Goal: Information Seeking & Learning: Learn about a topic

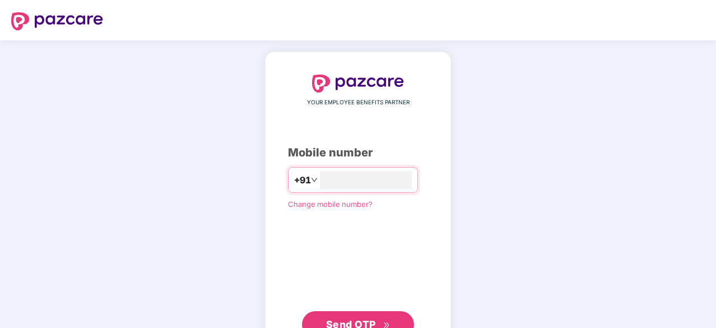
type input "*"
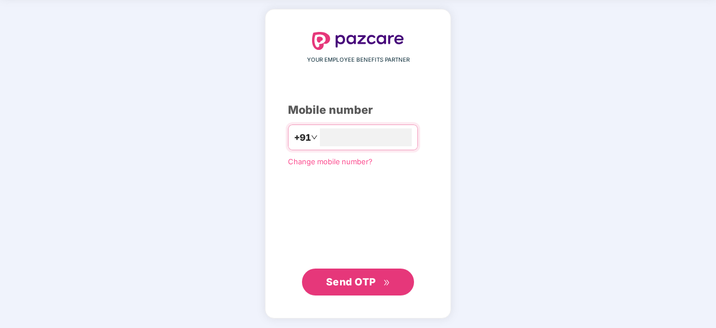
type input "**********"
click at [357, 284] on span "Send OTP" at bounding box center [351, 281] width 50 height 12
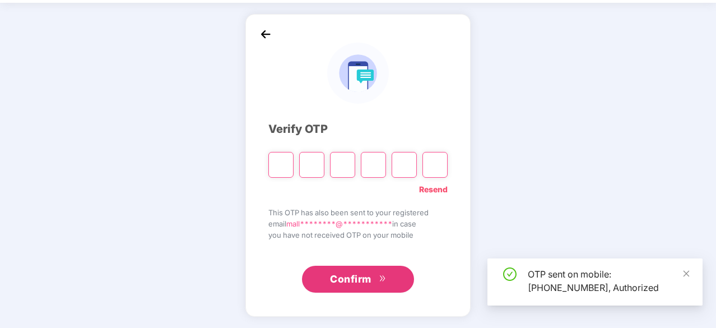
scroll to position [37, 0]
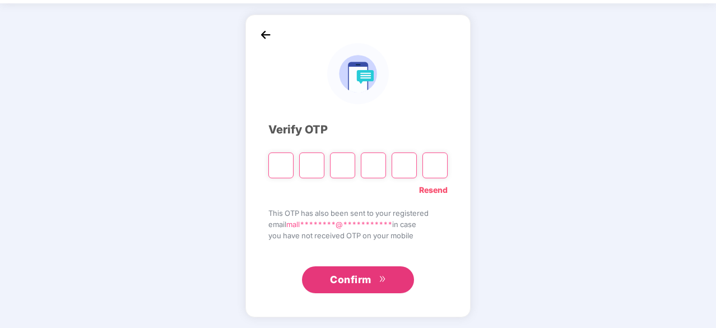
type input "*"
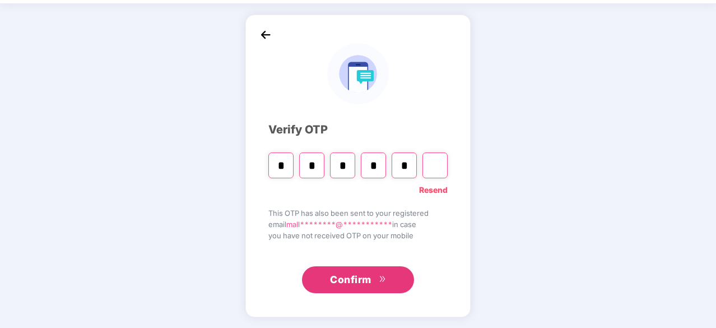
type input "*"
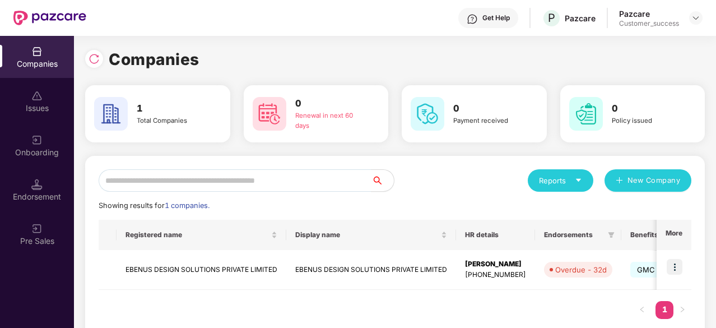
click at [154, 118] on div "Total Companies" at bounding box center [172, 121] width 70 height 10
click at [241, 265] on td "EBENUS DESIGN SOLUTIONS PRIVATE LIMITED" at bounding box center [201, 270] width 170 height 40
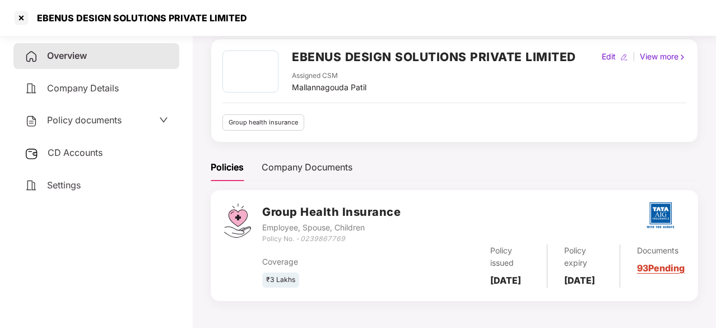
scroll to position [55, 0]
click at [100, 86] on span "Company Details" at bounding box center [83, 87] width 72 height 11
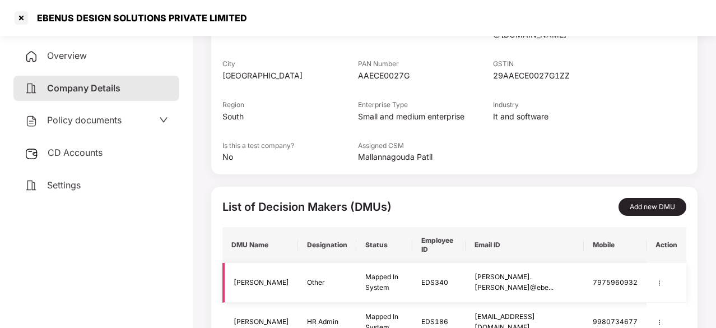
scroll to position [190, 0]
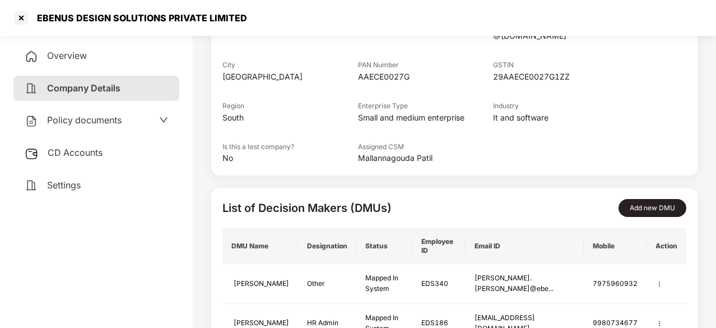
click at [77, 163] on div "CD Accounts" at bounding box center [96, 153] width 166 height 26
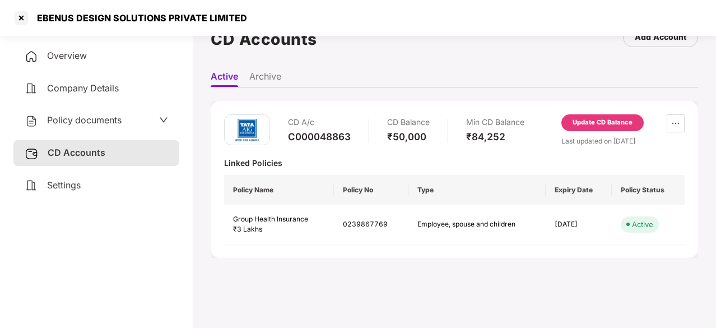
click at [96, 50] on div "Overview" at bounding box center [96, 56] width 166 height 26
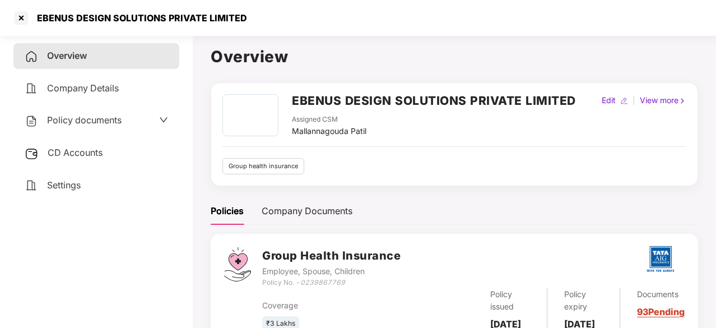
click at [96, 88] on span "Company Details" at bounding box center [83, 87] width 72 height 11
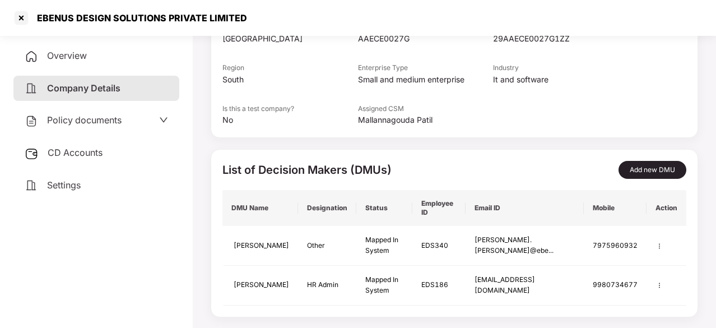
scroll to position [186, 0]
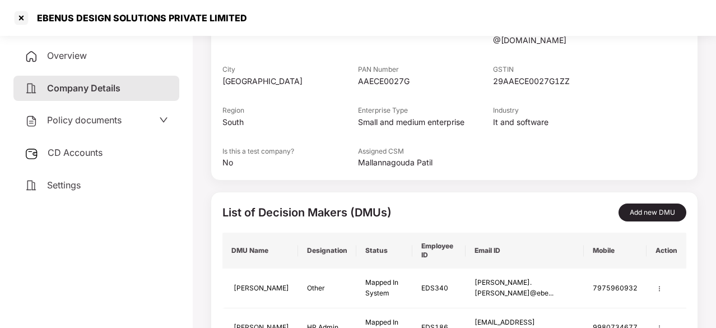
click at [95, 122] on span "Policy documents" at bounding box center [84, 119] width 74 height 11
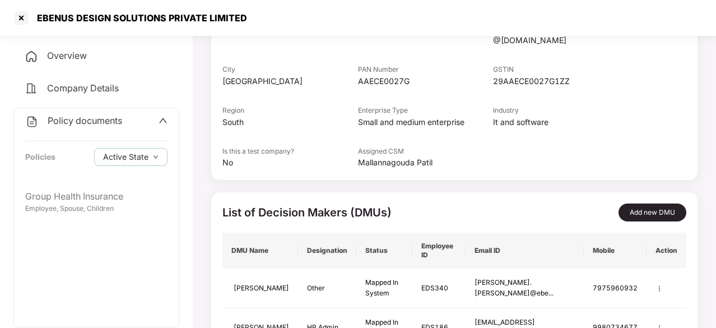
click at [149, 123] on div "Policy documents" at bounding box center [96, 121] width 142 height 15
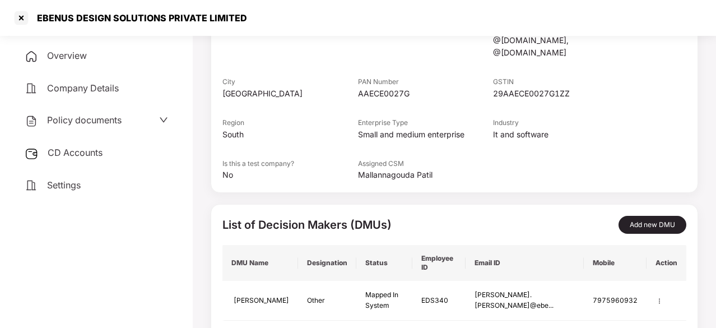
scroll to position [185, 0]
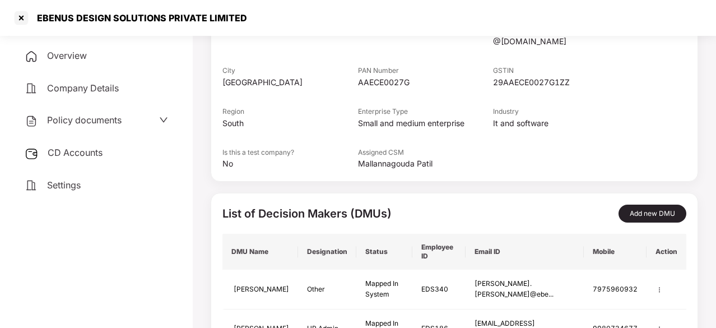
click at [85, 150] on span "CD Accounts" at bounding box center [75, 152] width 55 height 11
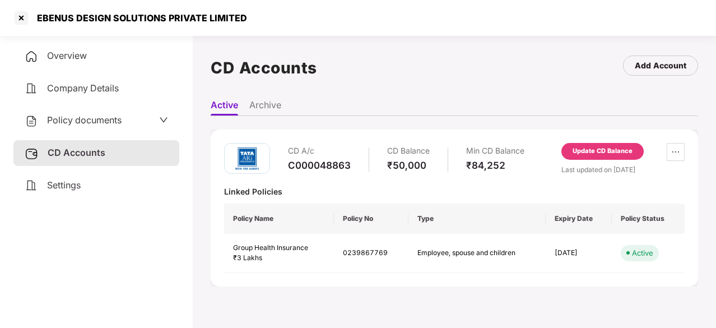
scroll to position [2, 0]
click at [77, 62] on div "Overview" at bounding box center [96, 56] width 166 height 26
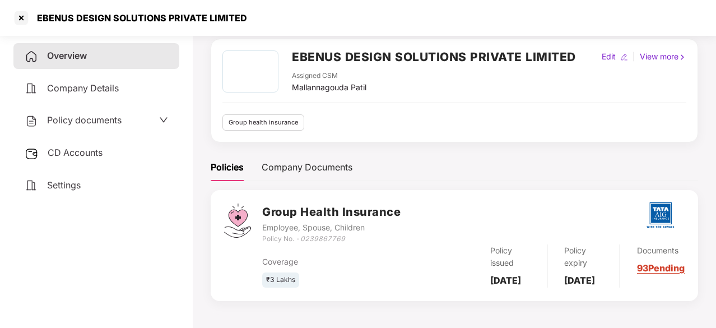
scroll to position [56, 0]
click at [491, 156] on div "Policies Company Documents" at bounding box center [454, 166] width 487 height 27
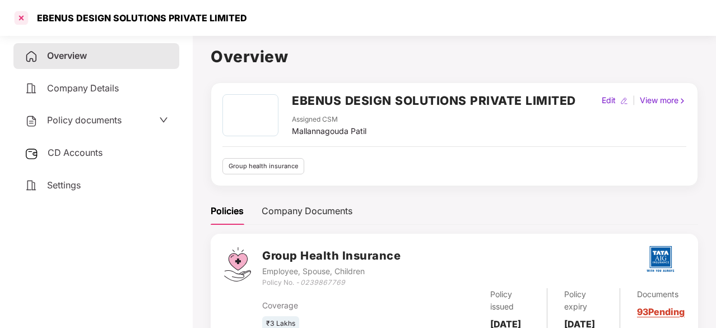
click at [23, 14] on div at bounding box center [21, 18] width 18 height 18
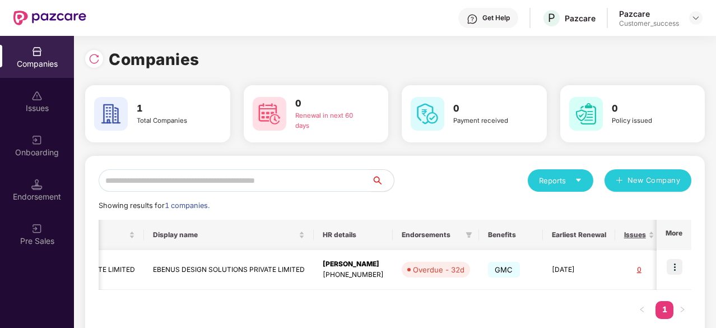
scroll to position [0, 142]
click at [669, 266] on img at bounding box center [674, 267] width 16 height 16
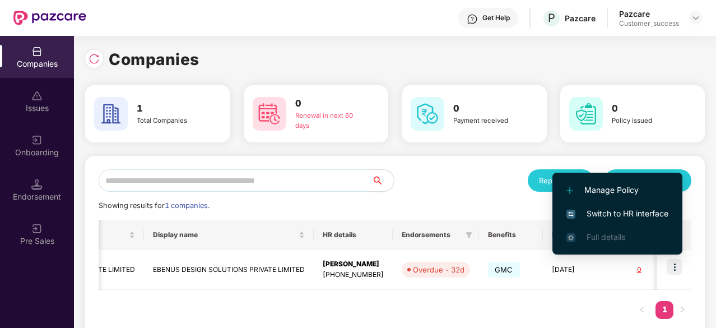
click at [617, 213] on span "Switch to HR interface" at bounding box center [617, 213] width 102 height 12
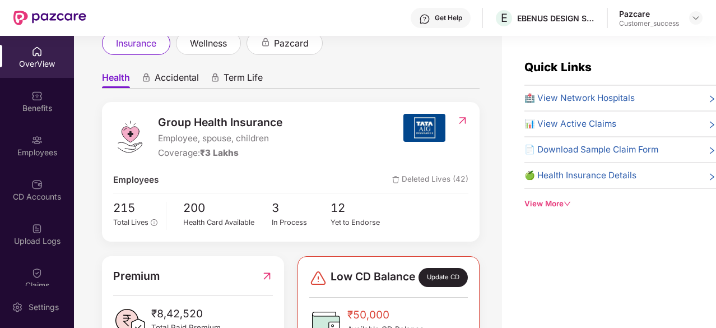
scroll to position [76, 0]
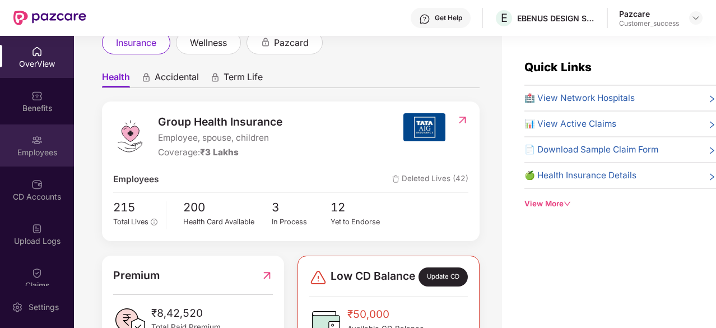
click at [36, 153] on div "Employees" at bounding box center [37, 152] width 74 height 11
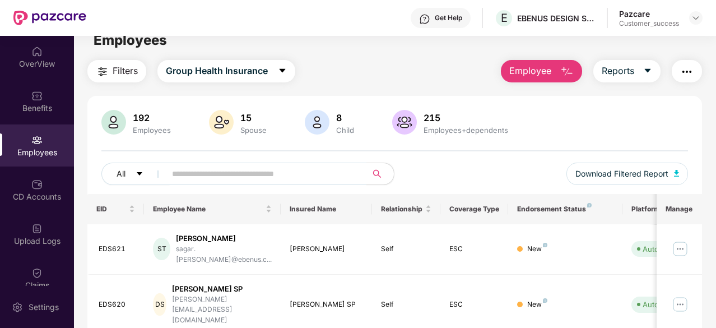
scroll to position [16, 0]
click at [27, 66] on div "OverView" at bounding box center [37, 63] width 74 height 11
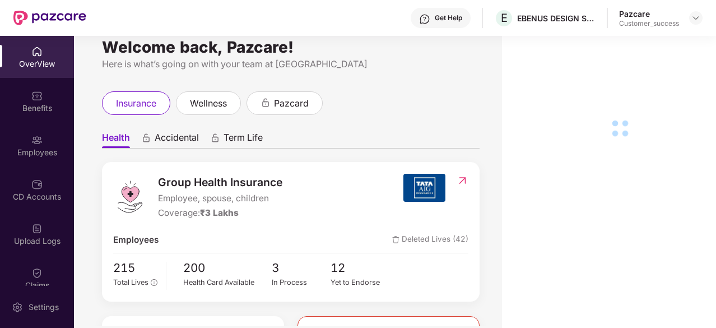
scroll to position [39, 0]
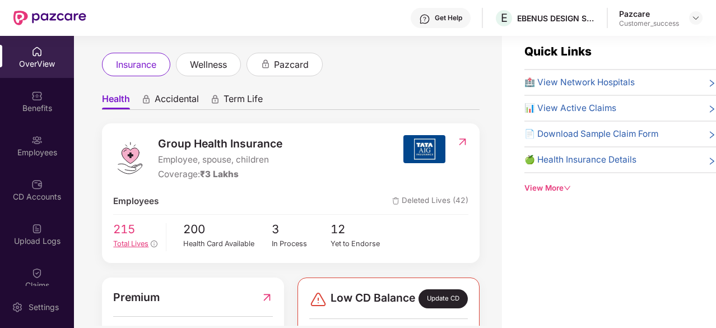
click at [137, 242] on span "Total Lives" at bounding box center [130, 243] width 35 height 8
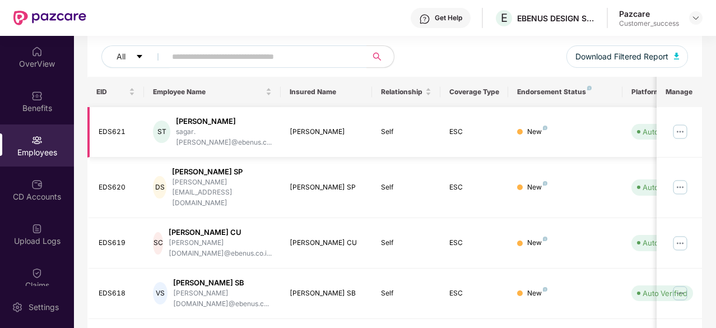
scroll to position [132, 0]
click at [681, 128] on img at bounding box center [680, 132] width 18 height 18
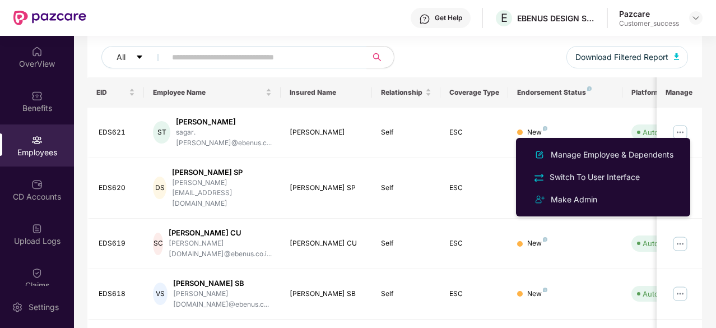
click at [514, 54] on div "All Download Filtered Report" at bounding box center [394, 61] width 586 height 31
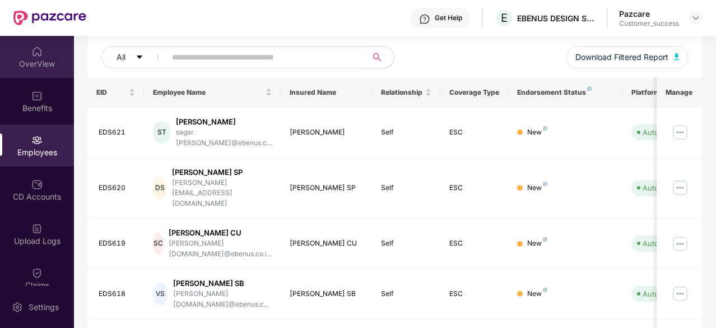
click at [38, 51] on img at bounding box center [36, 51] width 11 height 11
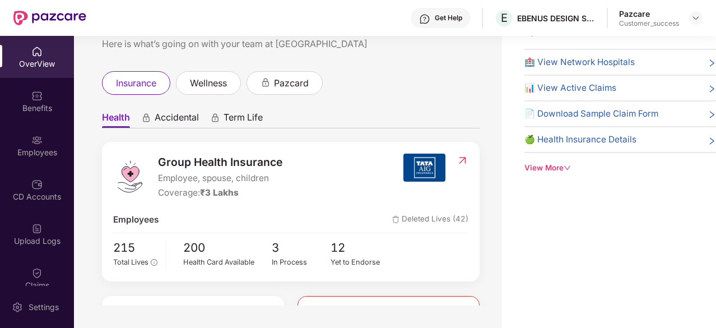
click at [463, 160] on img at bounding box center [462, 160] width 12 height 11
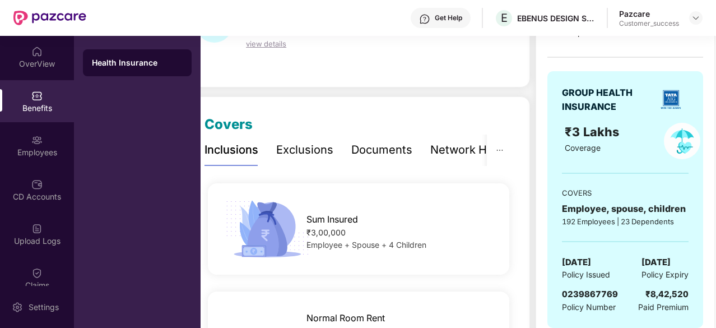
scroll to position [127, 0]
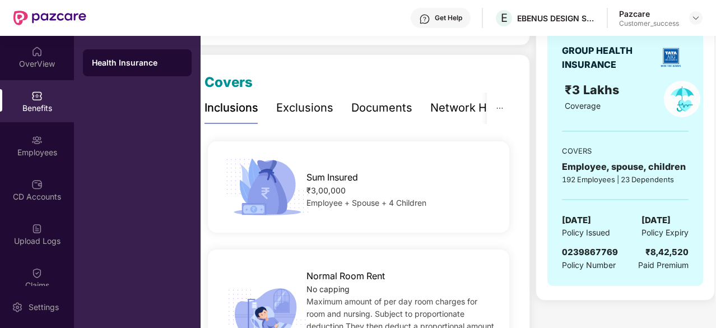
drag, startPoint x: 674, startPoint y: 154, endPoint x: 689, endPoint y: 113, distance: 43.9
click at [689, 113] on img at bounding box center [682, 99] width 36 height 36
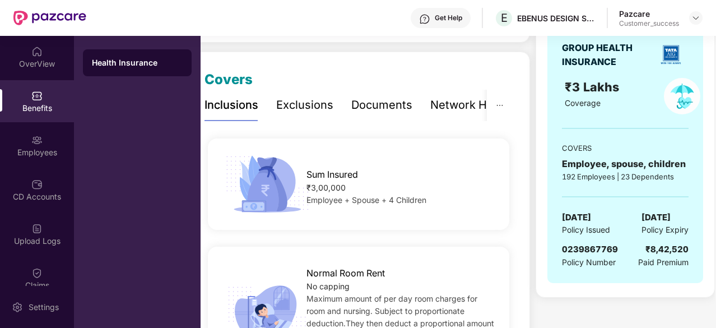
scroll to position [128, 0]
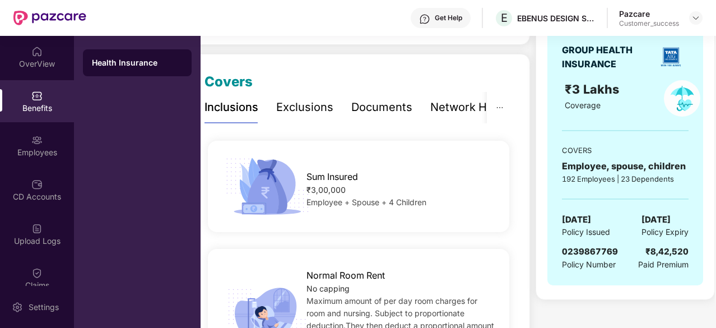
click at [298, 104] on div "Exclusions" at bounding box center [304, 107] width 57 height 17
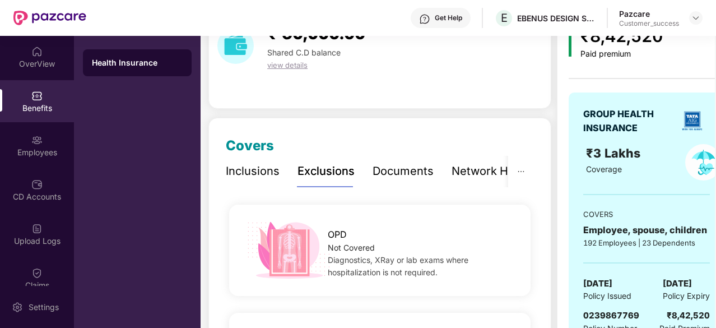
scroll to position [13, 0]
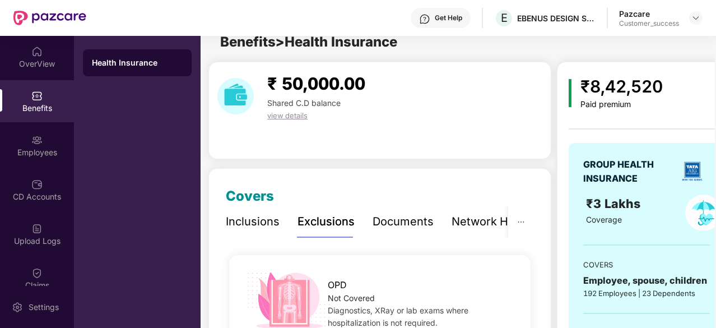
click at [429, 15] on img at bounding box center [424, 18] width 11 height 11
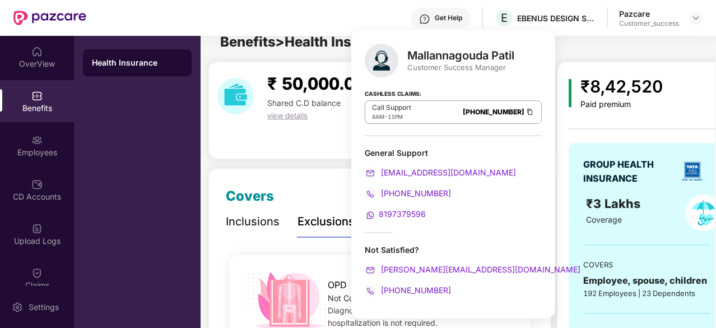
click at [342, 71] on div "₹ 50,000.00" at bounding box center [316, 84] width 107 height 26
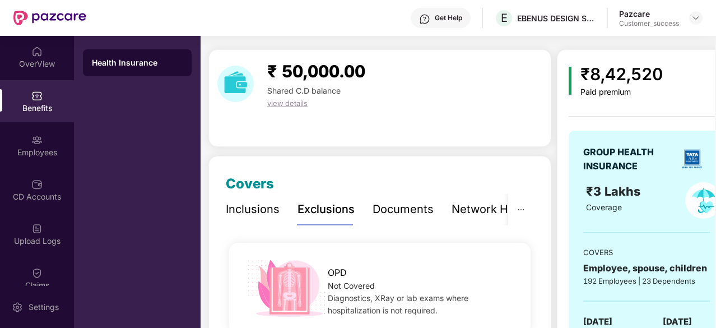
scroll to position [0, 0]
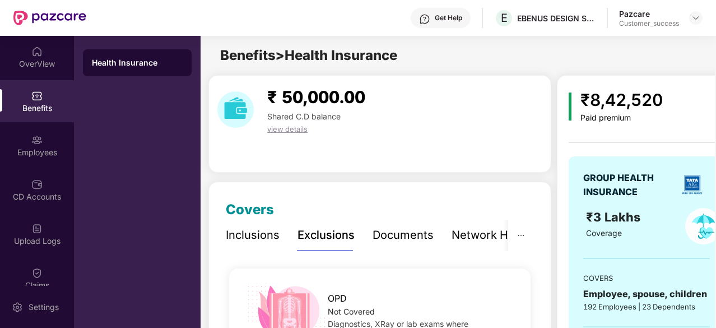
click at [394, 233] on div "Documents" at bounding box center [402, 234] width 61 height 17
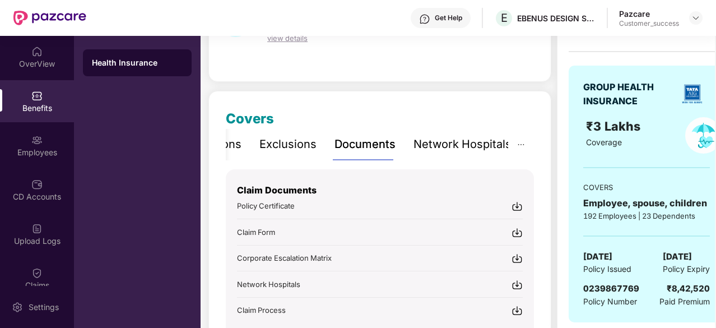
scroll to position [90, 0]
click at [473, 147] on div "Network Hospitals" at bounding box center [462, 144] width 98 height 17
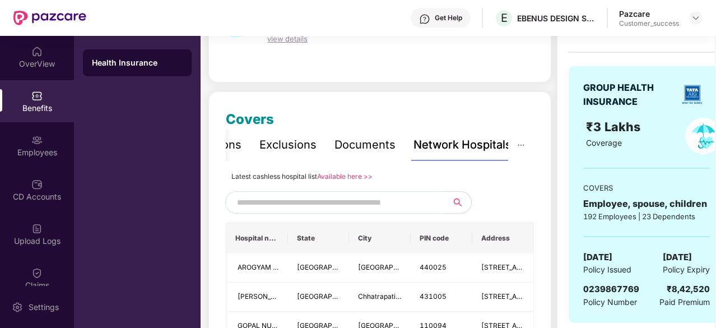
click at [346, 202] on input "text" at bounding box center [333, 202] width 192 height 17
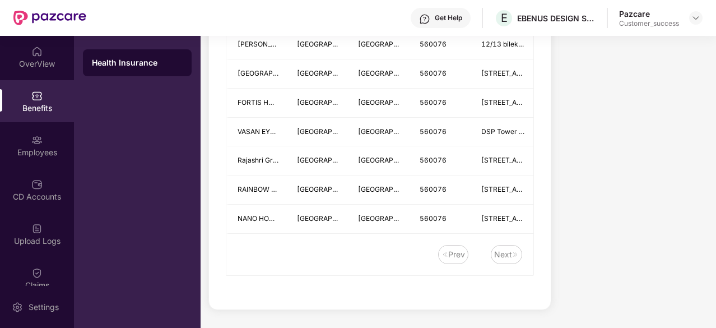
scroll to position [0, 0]
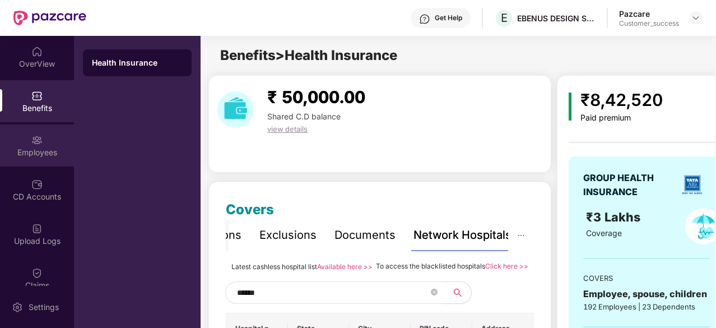
type input "******"
click at [37, 141] on img at bounding box center [36, 139] width 11 height 11
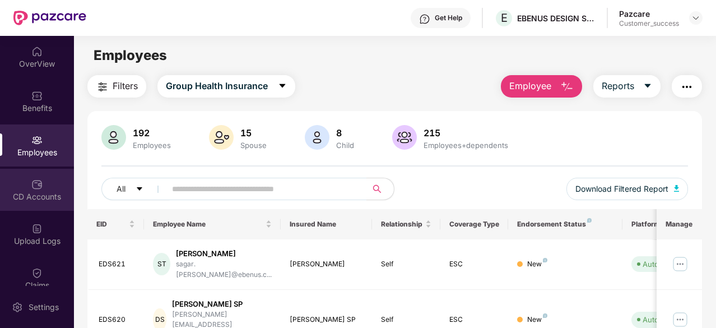
click at [39, 183] on img at bounding box center [36, 184] width 11 height 11
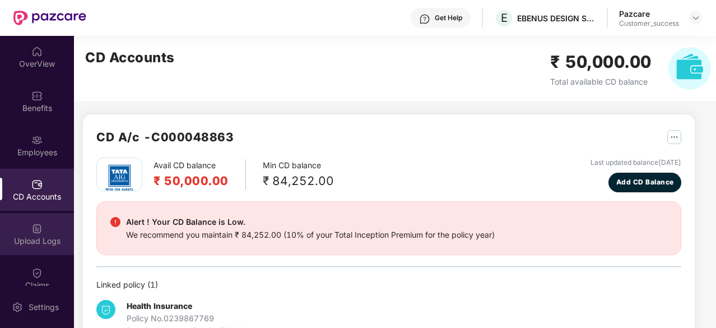
click at [35, 228] on img at bounding box center [36, 228] width 11 height 11
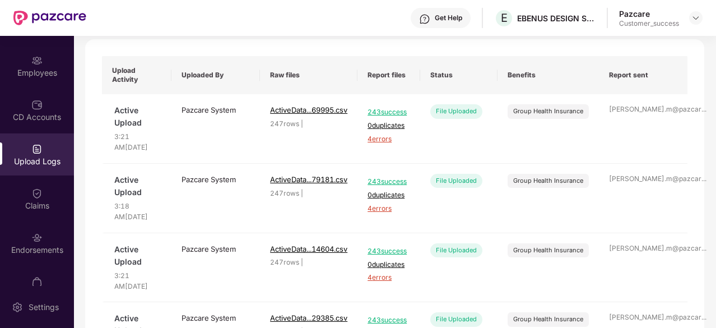
scroll to position [104, 0]
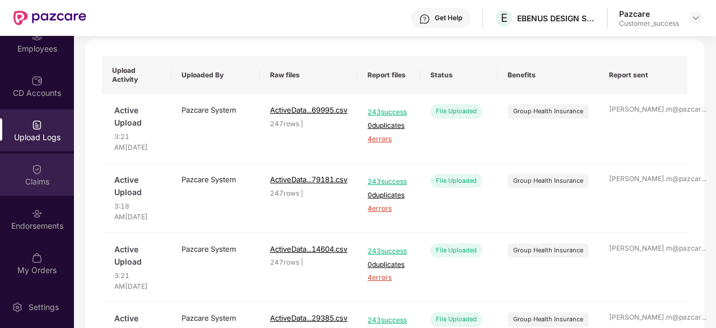
click at [36, 158] on div "Claims" at bounding box center [37, 174] width 74 height 42
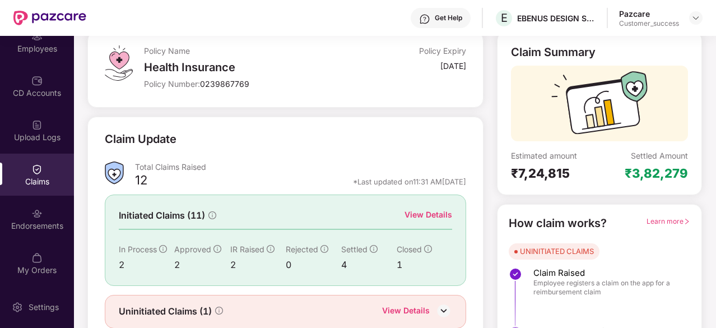
scroll to position [110, 0]
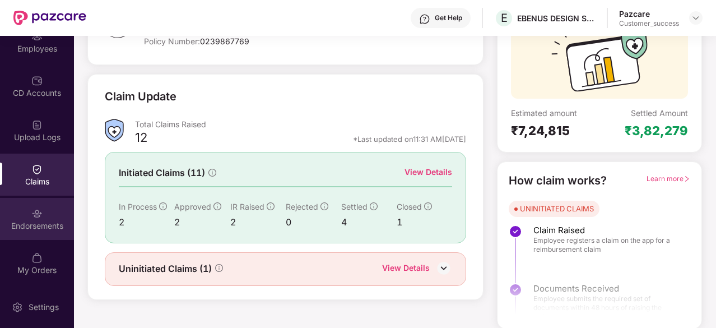
click at [38, 219] on div "Endorsements" at bounding box center [37, 219] width 74 height 42
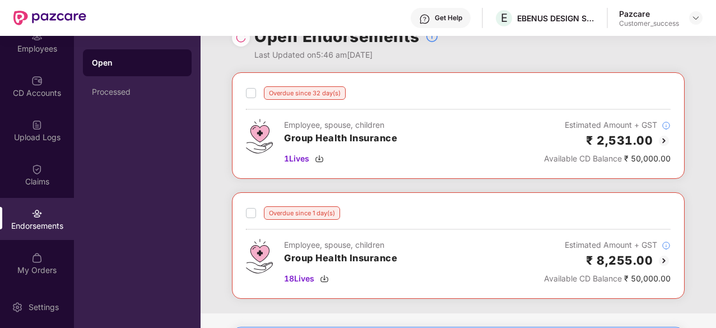
scroll to position [26, 0]
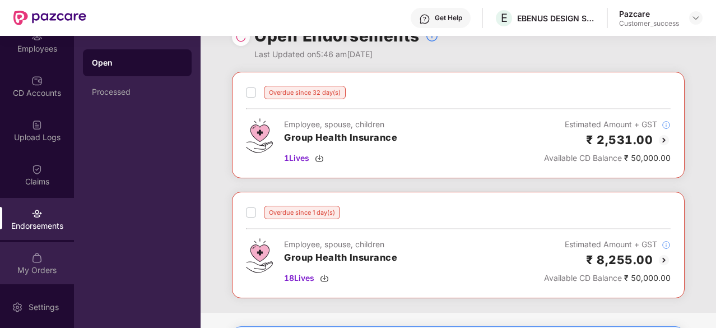
click at [31, 253] on img at bounding box center [36, 257] width 11 height 11
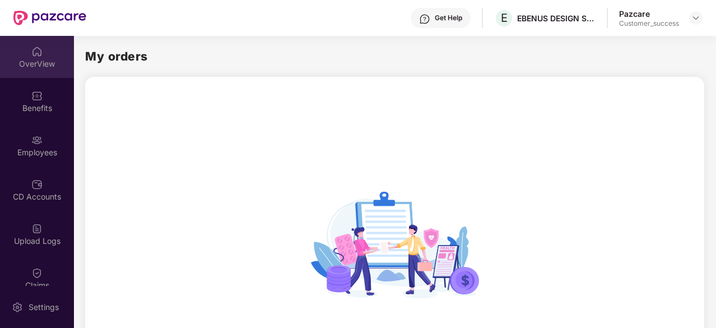
click at [40, 54] on img at bounding box center [36, 51] width 11 height 11
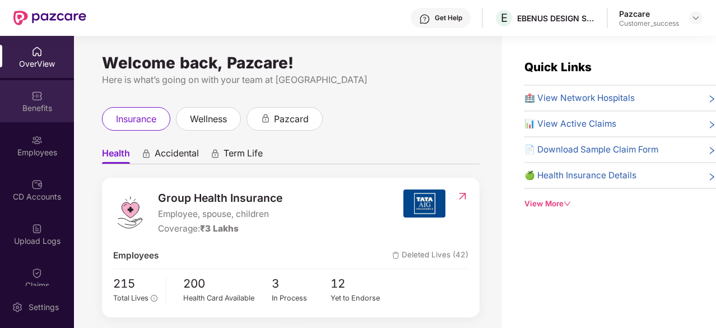
click at [28, 89] on div "Benefits" at bounding box center [37, 101] width 74 height 42
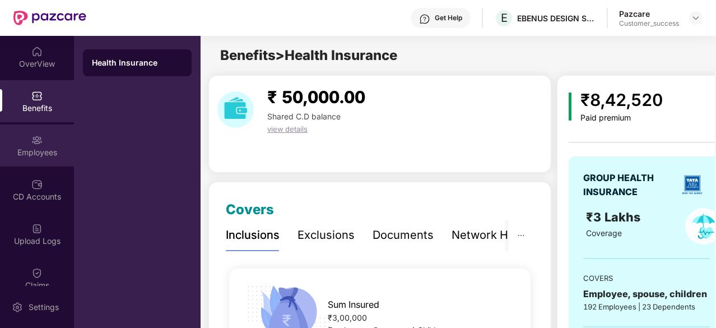
click at [41, 143] on div "Employees" at bounding box center [37, 145] width 74 height 42
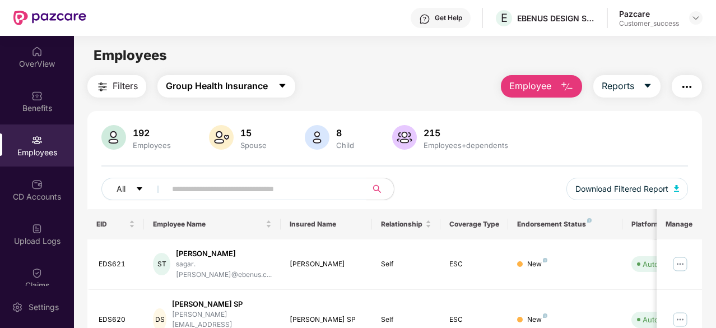
click at [283, 85] on icon "caret-down" at bounding box center [282, 86] width 6 height 4
click at [368, 82] on div "Filters Group Health Insurance Employee Reports" at bounding box center [394, 86] width 614 height 22
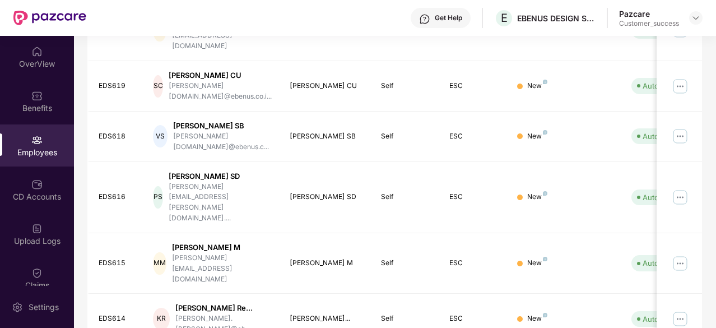
scroll to position [367, 0]
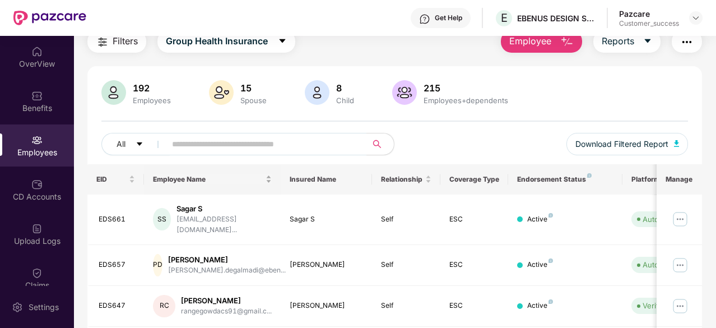
scroll to position [45, 0]
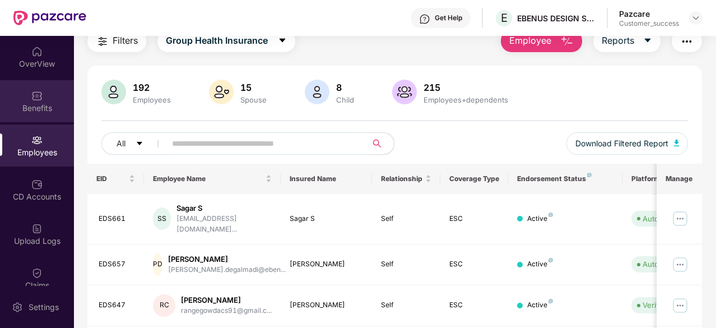
click at [21, 91] on div "Benefits" at bounding box center [37, 101] width 74 height 42
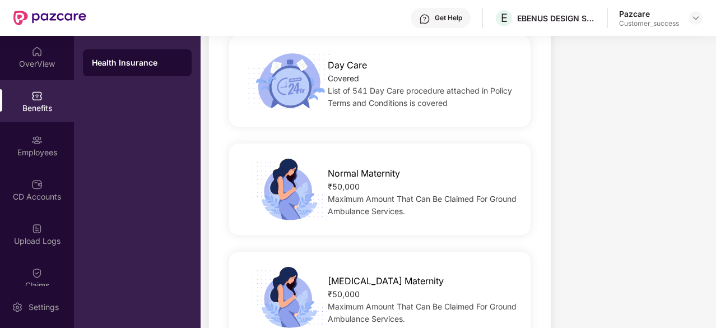
scroll to position [1109, 0]
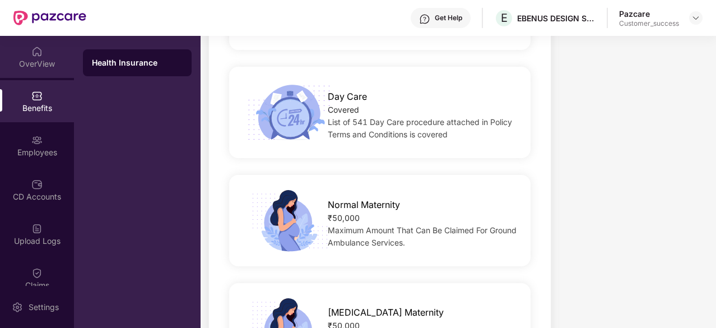
click at [36, 61] on div "OverView" at bounding box center [37, 63] width 74 height 11
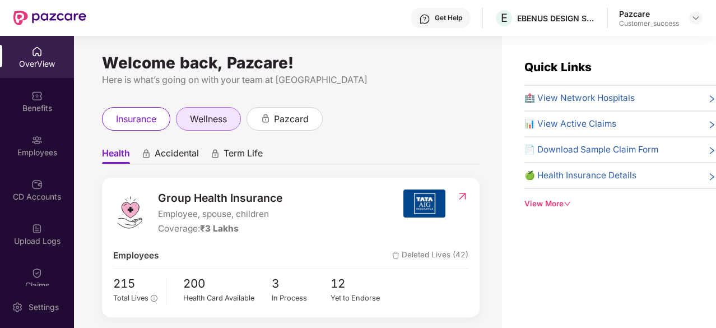
click at [221, 120] on span "wellness" at bounding box center [208, 119] width 37 height 14
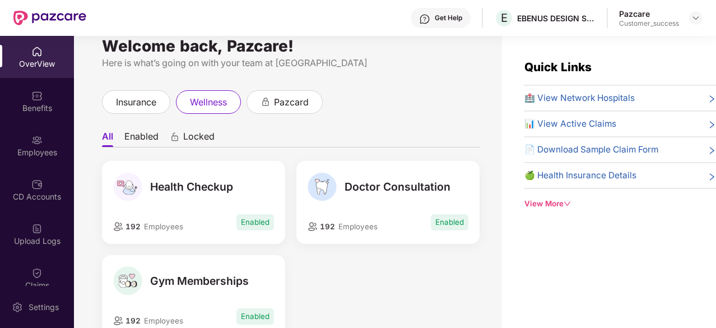
scroll to position [16, 0]
click at [288, 100] on span "pazcard" at bounding box center [291, 103] width 35 height 14
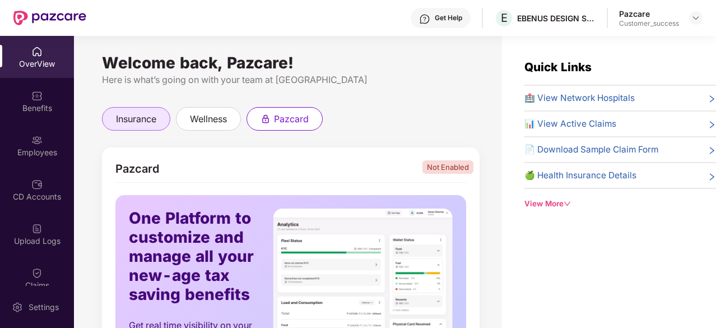
click at [150, 112] on span "insurance" at bounding box center [136, 119] width 40 height 14
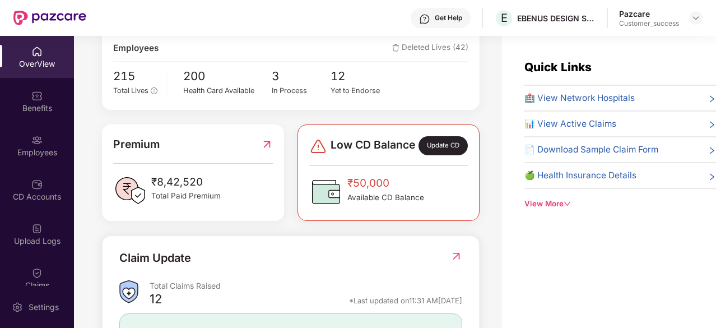
scroll to position [208, 0]
click at [437, 155] on div "Update CD" at bounding box center [442, 145] width 49 height 19
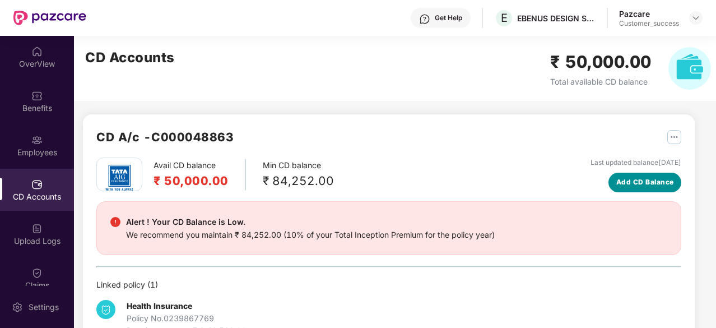
click at [631, 180] on span "Add CD Balance" at bounding box center [645, 182] width 58 height 11
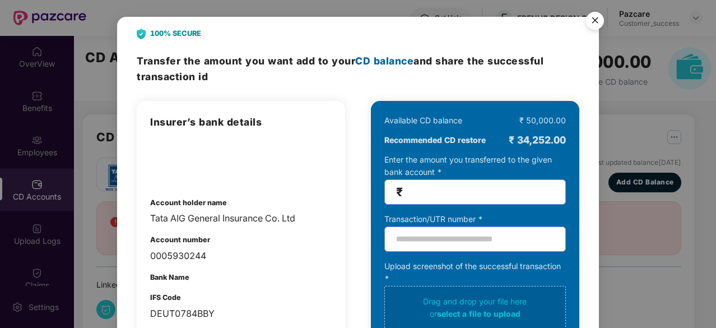
click at [427, 193] on input "number" at bounding box center [479, 191] width 149 height 13
click at [420, 245] on input "text" at bounding box center [474, 238] width 181 height 25
click at [592, 20] on img "Close" at bounding box center [594, 22] width 31 height 31
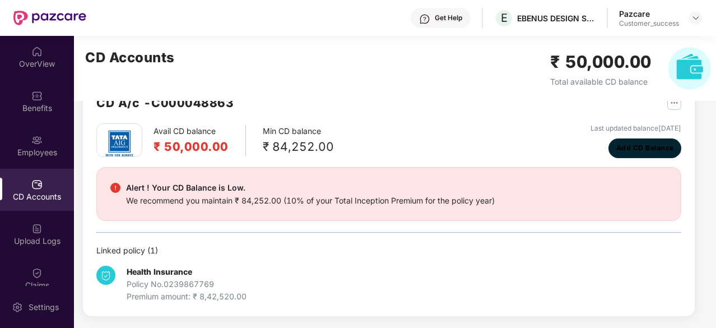
scroll to position [35, 0]
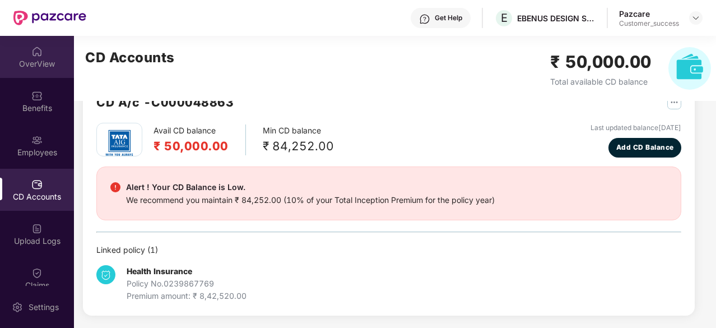
click at [32, 54] on img at bounding box center [36, 51] width 11 height 11
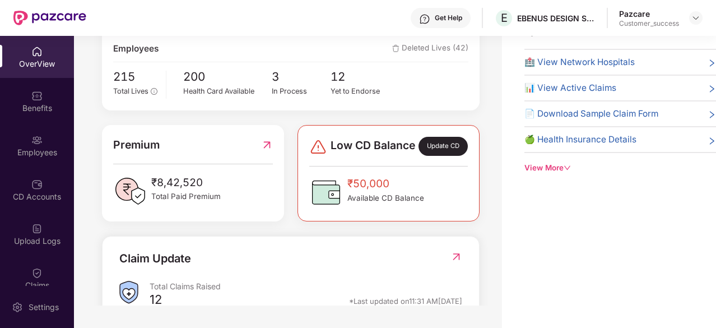
scroll to position [165, 0]
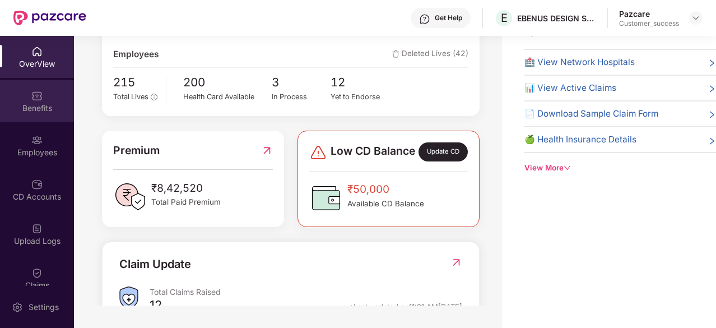
click at [34, 96] on img at bounding box center [36, 95] width 11 height 11
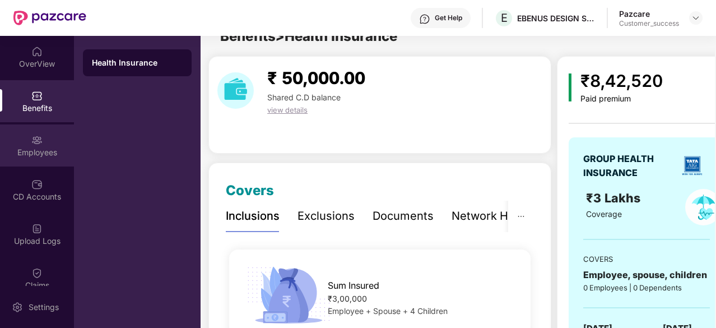
scroll to position [36, 0]
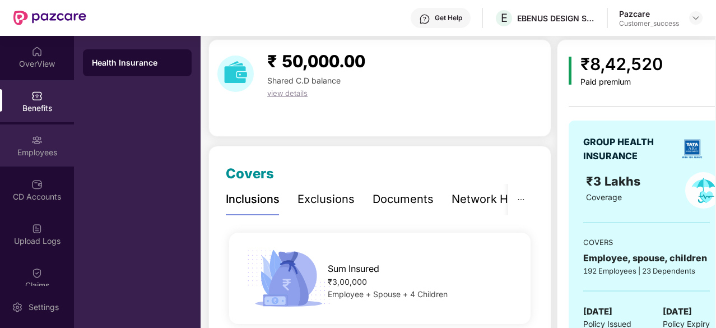
click at [31, 143] on img at bounding box center [36, 139] width 11 height 11
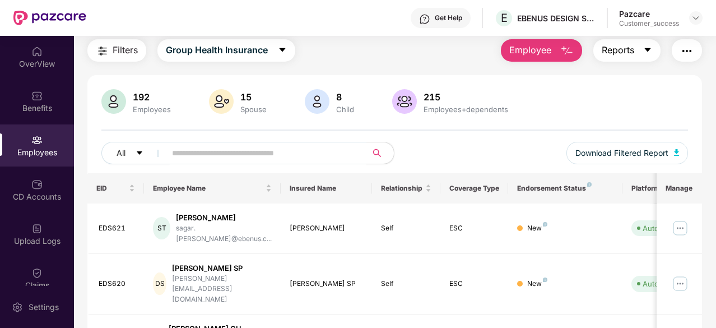
click at [647, 53] on icon "caret-down" at bounding box center [647, 49] width 9 height 9
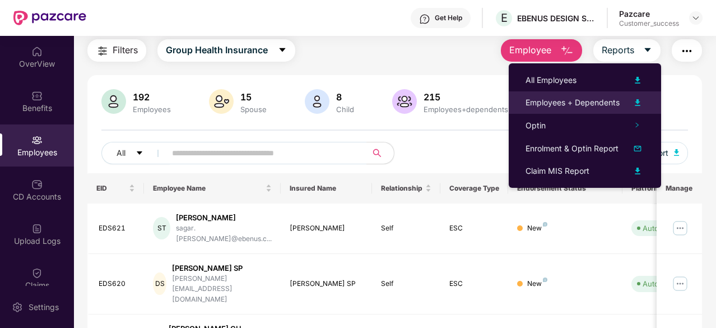
click at [637, 102] on img at bounding box center [637, 102] width 13 height 13
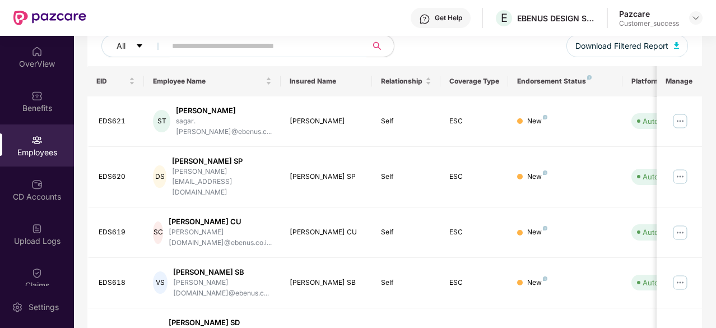
scroll to position [143, 0]
click at [684, 116] on img at bounding box center [680, 120] width 18 height 18
click at [520, 55] on div "All Download Filtered Report" at bounding box center [394, 49] width 586 height 31
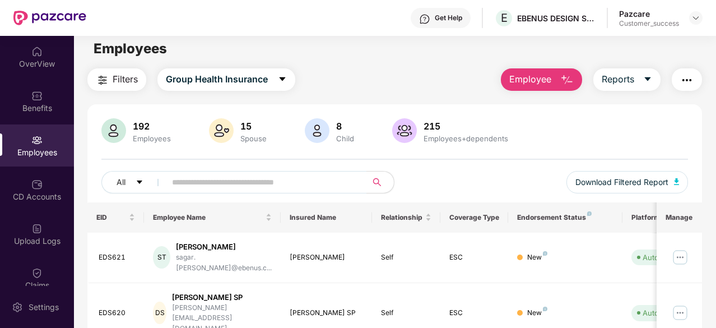
scroll to position [0, 0]
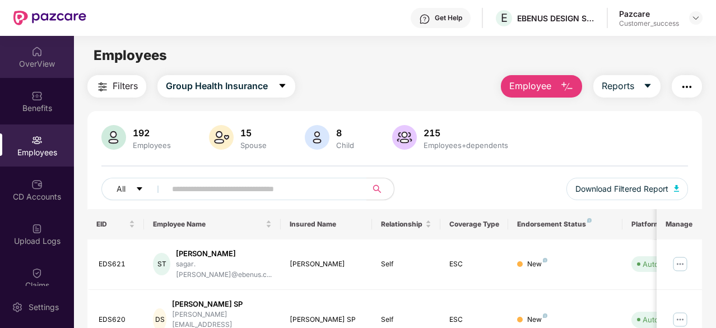
click at [31, 58] on div "OverView" at bounding box center [37, 63] width 74 height 11
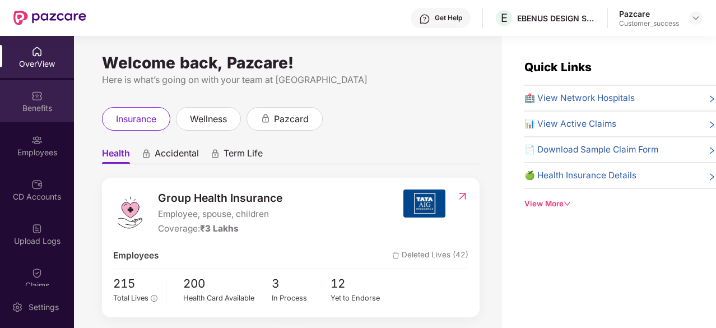
click at [37, 93] on img at bounding box center [36, 95] width 11 height 11
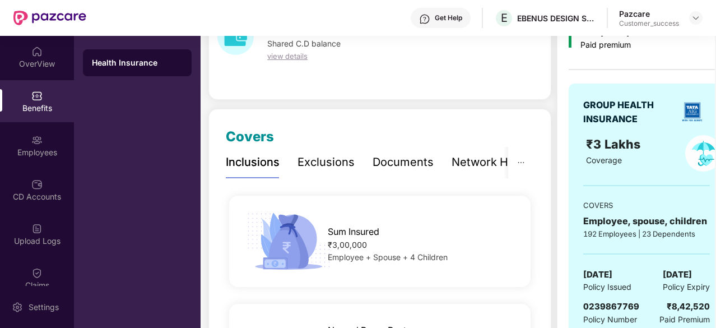
scroll to position [73, 0]
click at [39, 147] on div "Employees" at bounding box center [37, 152] width 74 height 11
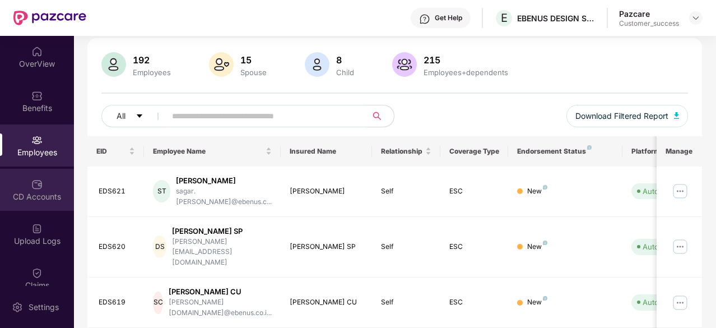
click at [38, 186] on img at bounding box center [36, 184] width 11 height 11
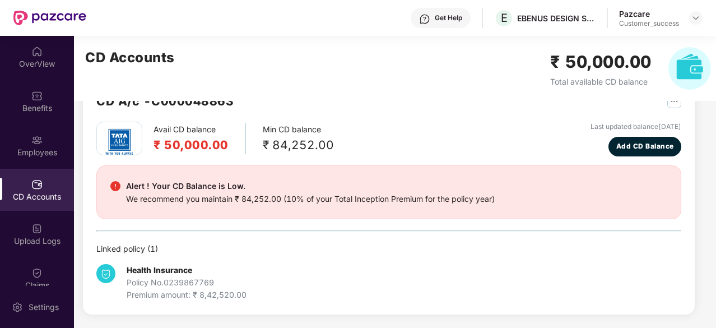
scroll to position [35, 0]
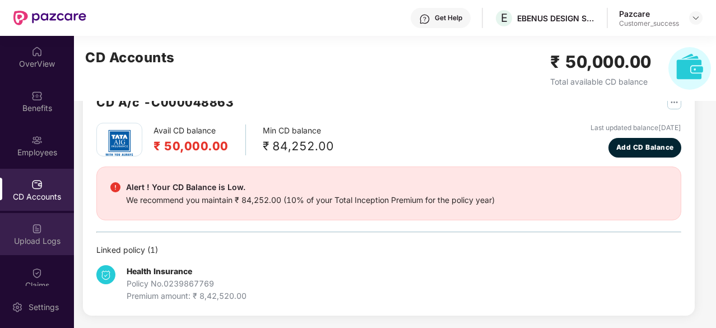
click at [36, 228] on img at bounding box center [36, 228] width 11 height 11
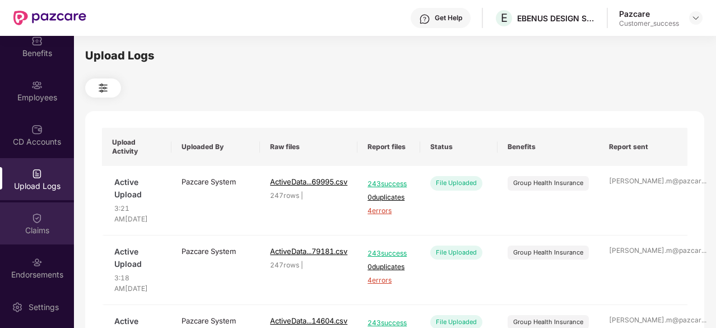
scroll to position [80, 0]
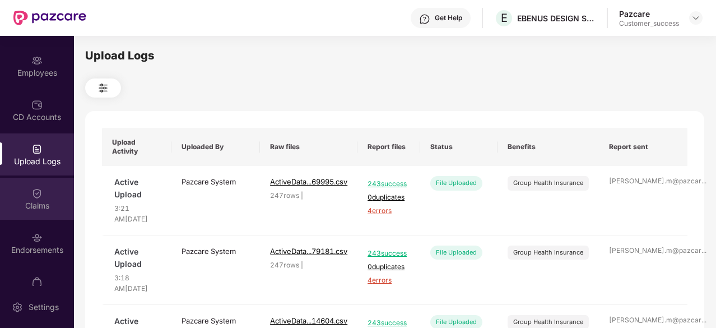
click at [29, 191] on div "Claims" at bounding box center [37, 199] width 74 height 42
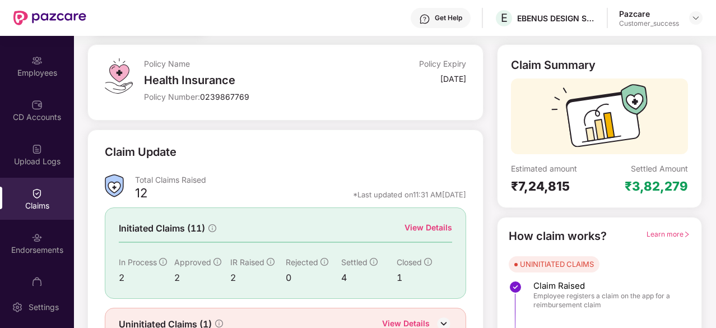
scroll to position [54, 0]
click at [543, 165] on div "Estimated amount" at bounding box center [555, 169] width 88 height 11
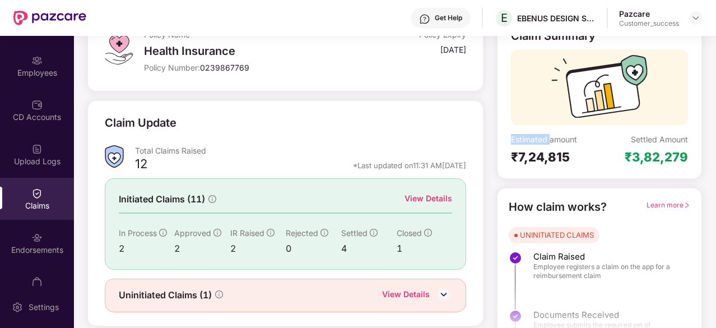
scroll to position [83, 0]
click at [424, 199] on div "View Details" at bounding box center [428, 199] width 48 height 12
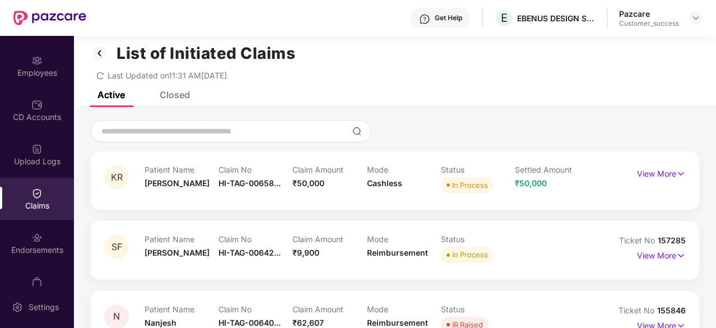
scroll to position [4, 0]
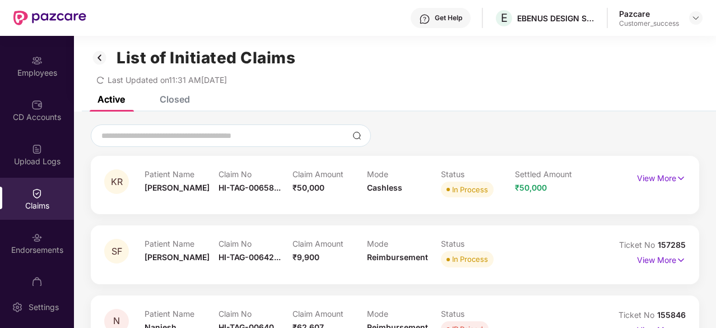
click at [444, 146] on div at bounding box center [395, 135] width 608 height 22
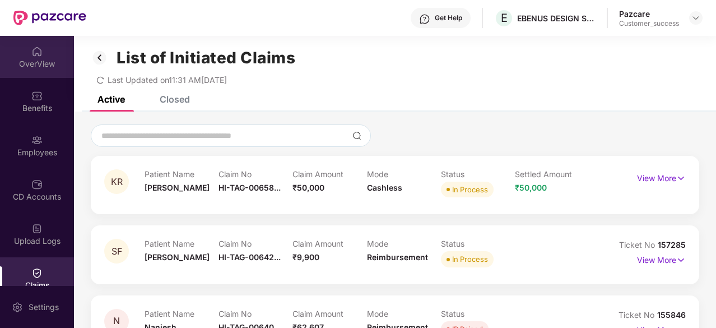
click at [43, 49] on div "OverView" at bounding box center [37, 57] width 74 height 42
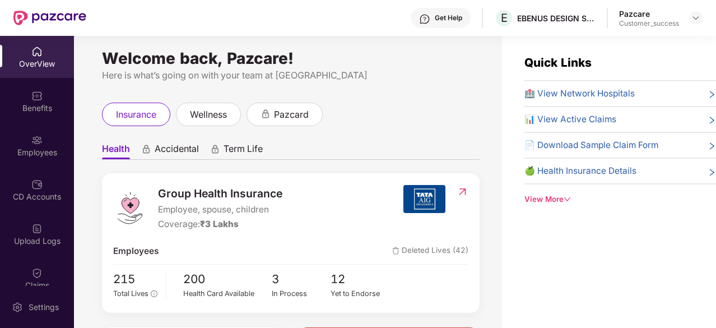
click at [576, 96] on span "🏥 View Network Hospitals" at bounding box center [579, 93] width 110 height 13
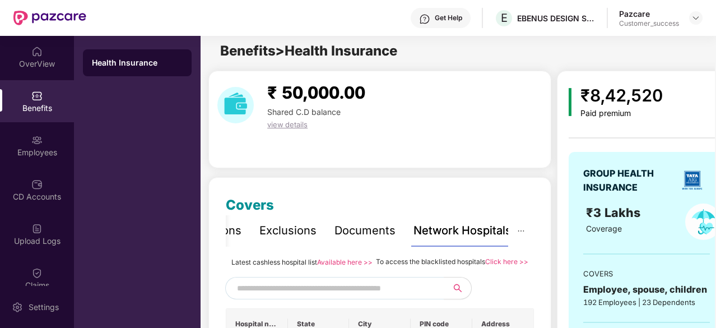
scroll to position [93, 0]
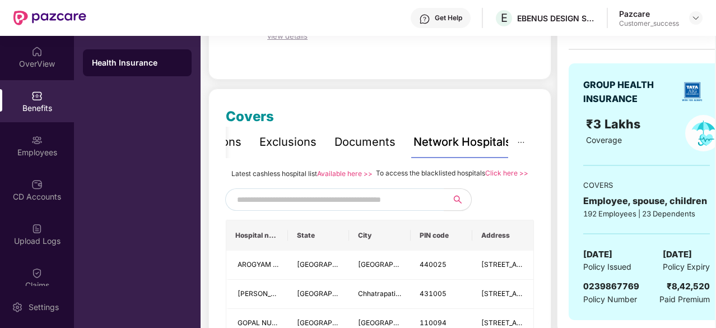
click at [326, 208] on input "text" at bounding box center [333, 199] width 192 height 17
type input "*"
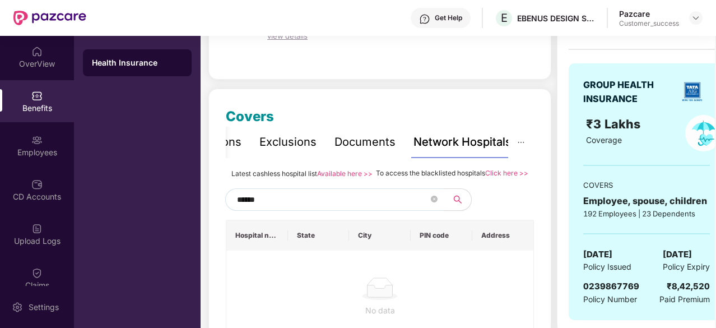
type input "*****"
click at [434, 202] on icon "close-circle" at bounding box center [434, 198] width 7 height 7
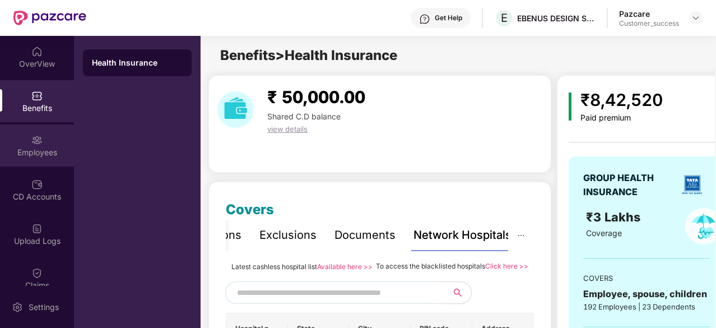
click at [39, 137] on img at bounding box center [36, 139] width 11 height 11
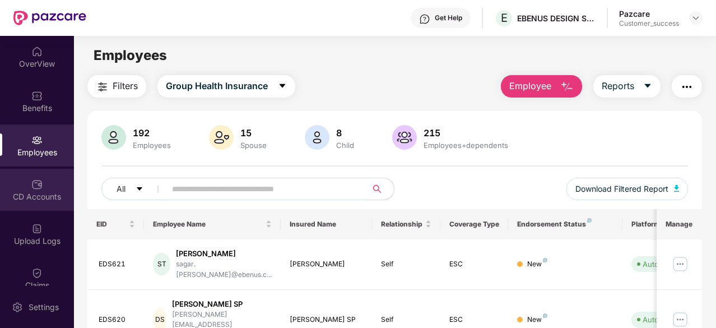
click at [26, 178] on div "CD Accounts" at bounding box center [37, 190] width 74 height 42
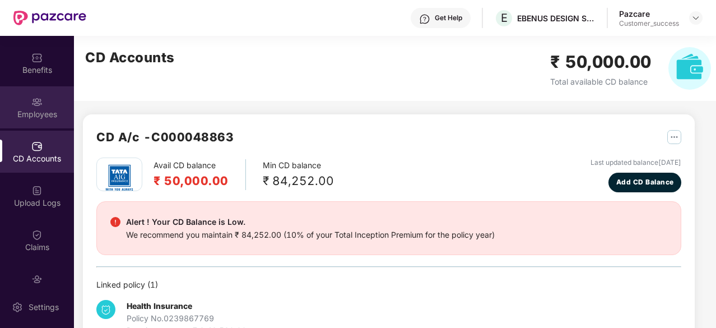
click at [48, 114] on div "Employees" at bounding box center [37, 114] width 74 height 11
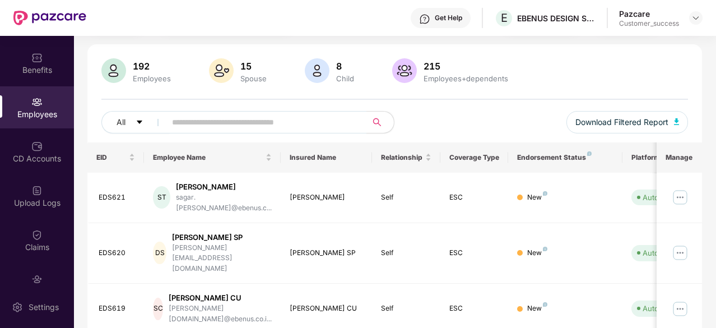
scroll to position [67, 0]
click at [403, 65] on img at bounding box center [404, 70] width 25 height 25
